Goal: Navigation & Orientation: Find specific page/section

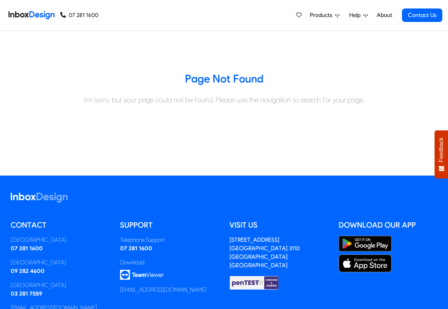
scroll to position [79, 0]
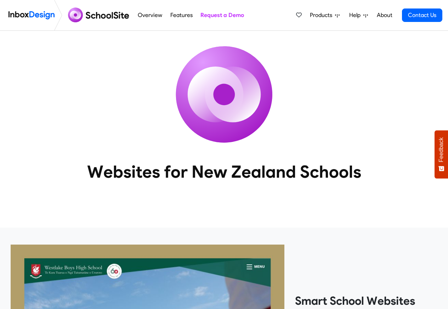
click at [326, 15] on span "Products" at bounding box center [322, 15] width 25 height 8
